Goal: Task Accomplishment & Management: Manage account settings

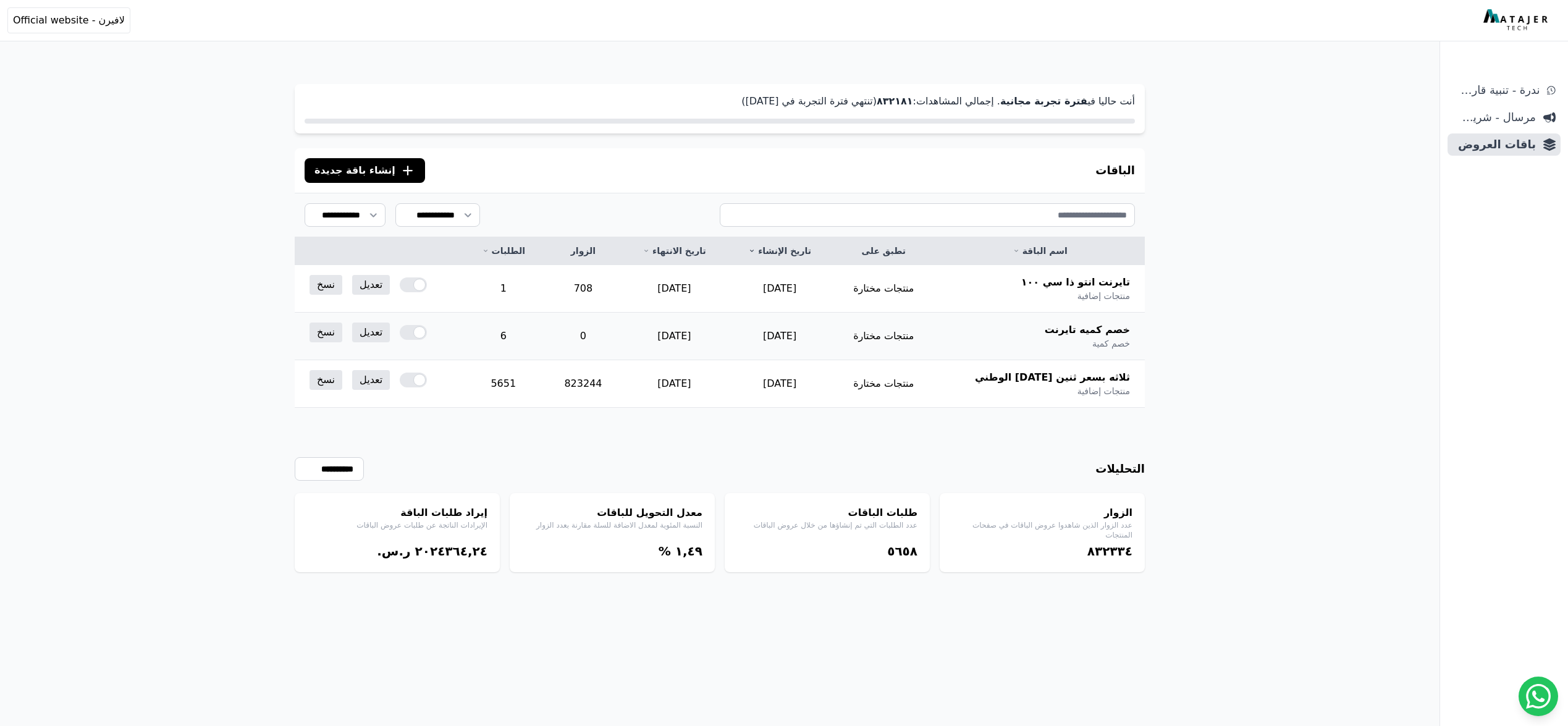
click at [462, 324] on td "تعديل نسخ" at bounding box center [378, 332] width 167 height 40
